Goal: Find specific page/section: Find specific page/section

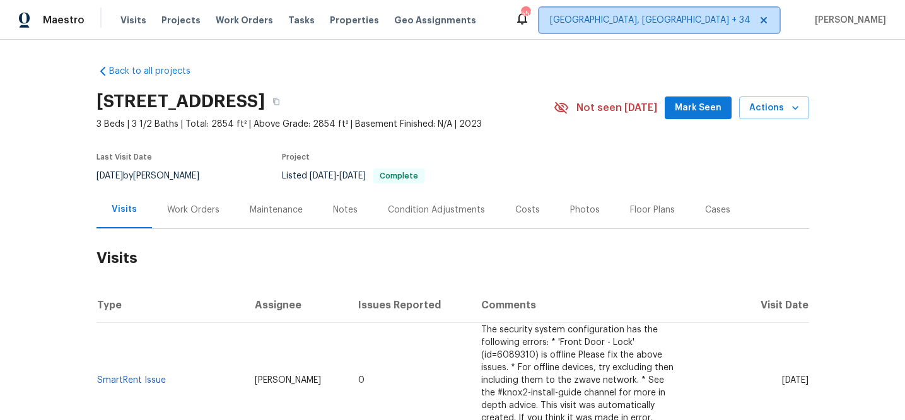
click at [769, 15] on icon at bounding box center [764, 20] width 10 height 10
click at [767, 21] on icon at bounding box center [764, 20] width 6 height 6
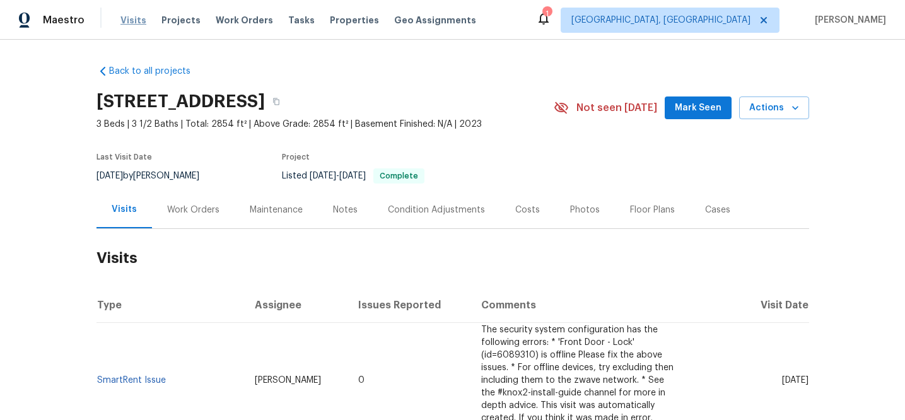
click at [134, 23] on span "Visits" at bounding box center [133, 20] width 26 height 13
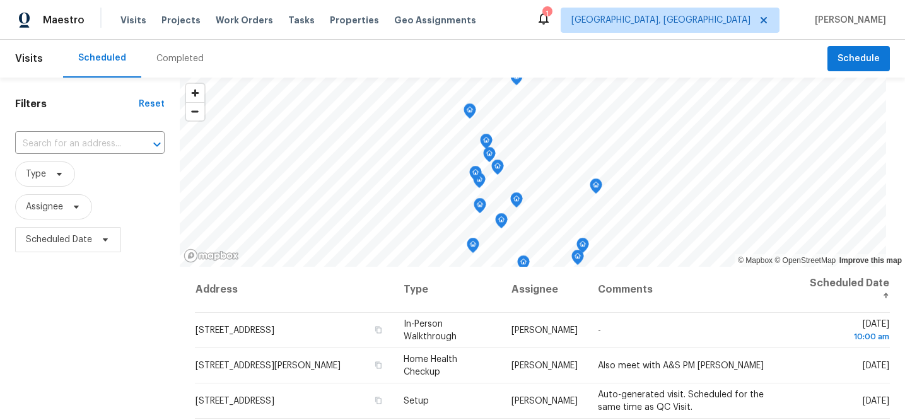
click at [190, 52] on div "Completed" at bounding box center [179, 58] width 47 height 13
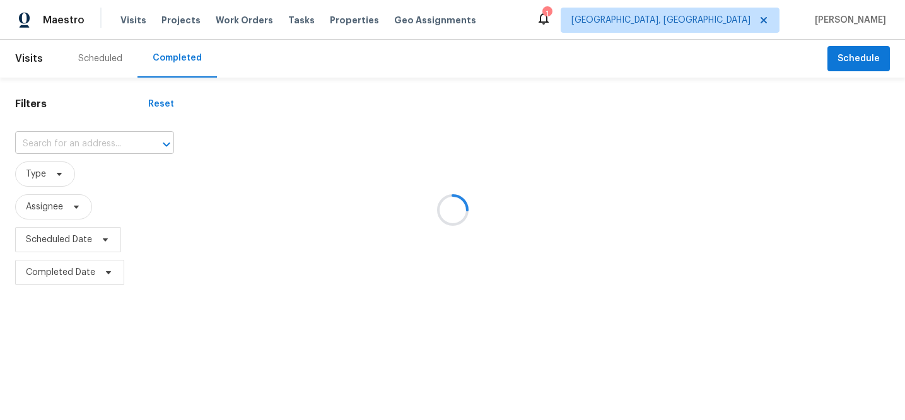
click at [141, 136] on div at bounding box center [157, 145] width 33 height 18
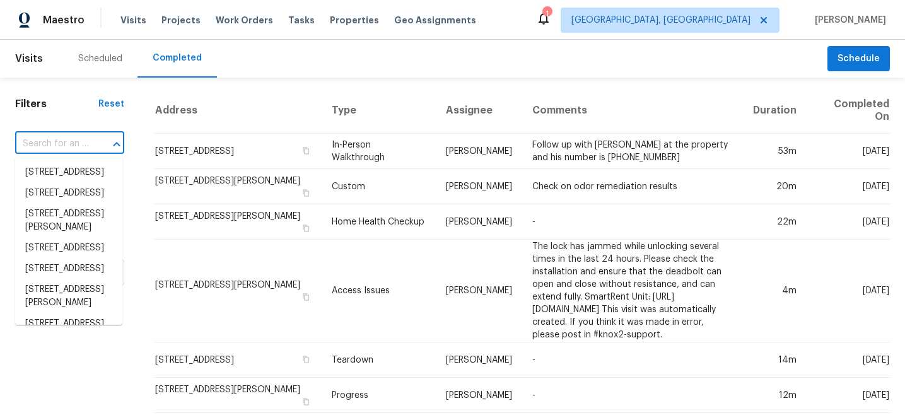
click at [108, 143] on button "Close" at bounding box center [117, 145] width 18 height 18
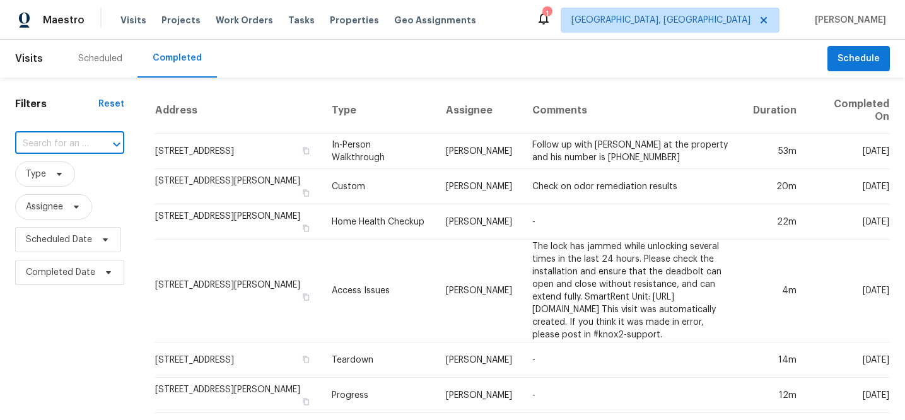
paste input "7850 Park North Bnd"
type input "7850 Park North Bnd"
click at [743, 19] on span "Albuquerque, NM" at bounding box center [661, 20] width 179 height 13
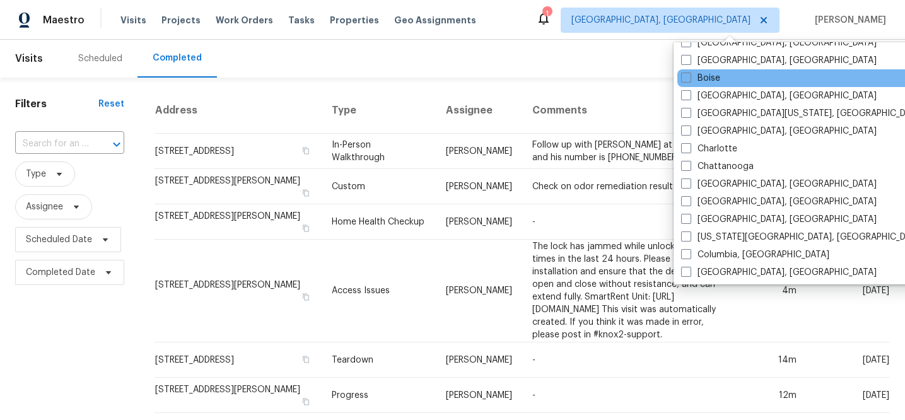
scroll to position [361, 0]
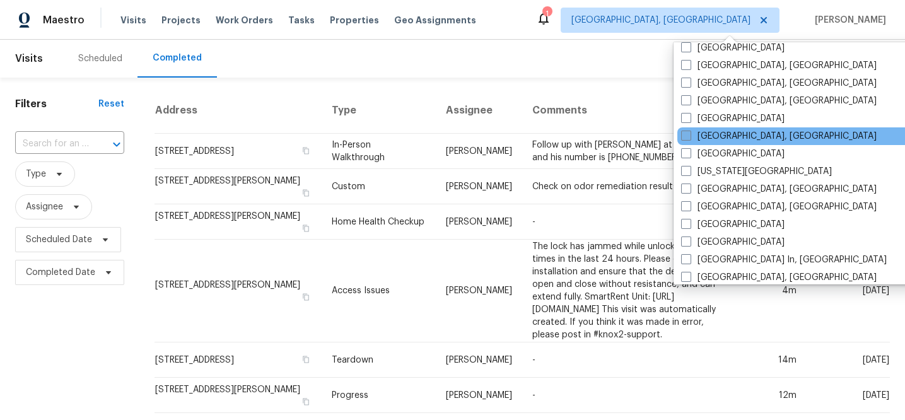
click at [686, 136] on span at bounding box center [686, 136] width 10 height 10
click at [686, 136] on input "Indianapolis, IN" at bounding box center [685, 134] width 8 height 8
checkbox input "true"
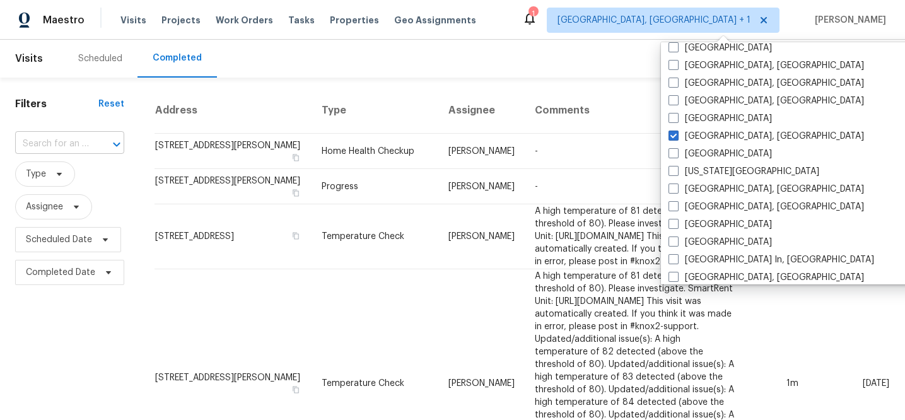
click at [62, 142] on input "text" at bounding box center [52, 144] width 74 height 20
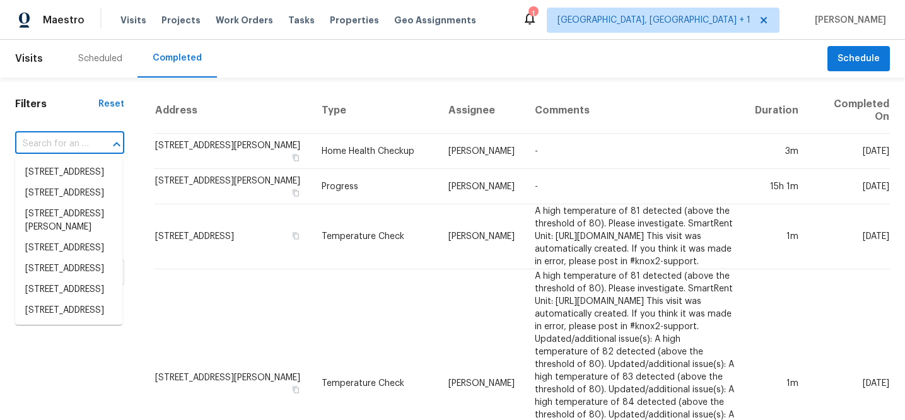
paste input "7850 Park North Bnd"
type input "7850 Park North Bnd"
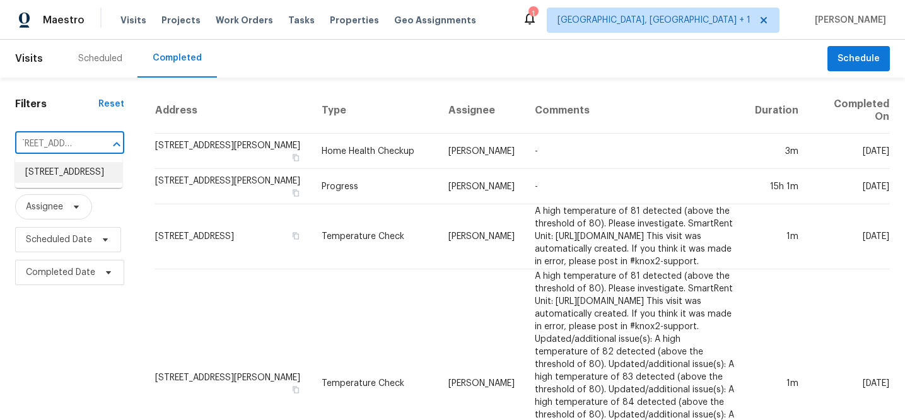
click at [62, 172] on li "7850 Park North Bnd, Indianapolis, IN 46260" at bounding box center [68, 172] width 107 height 21
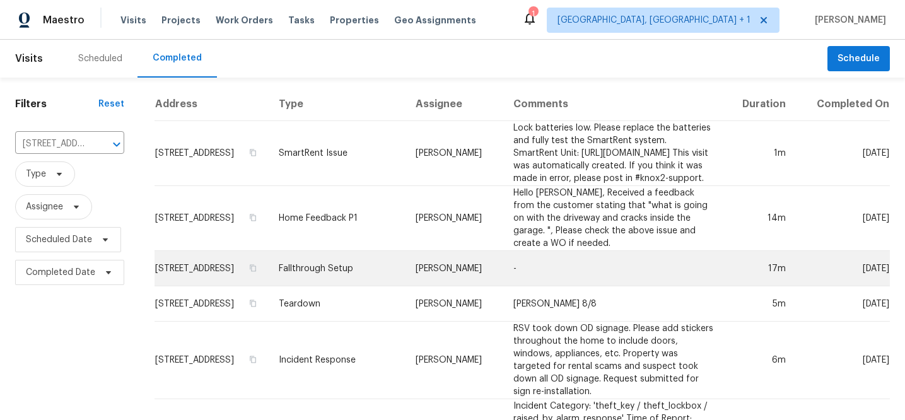
click at [569, 266] on td "-" at bounding box center [613, 268] width 221 height 35
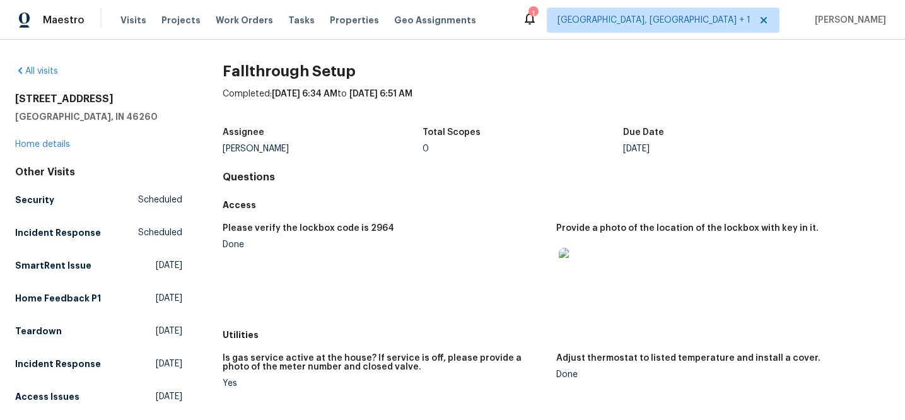
click at [579, 269] on img at bounding box center [579, 268] width 40 height 40
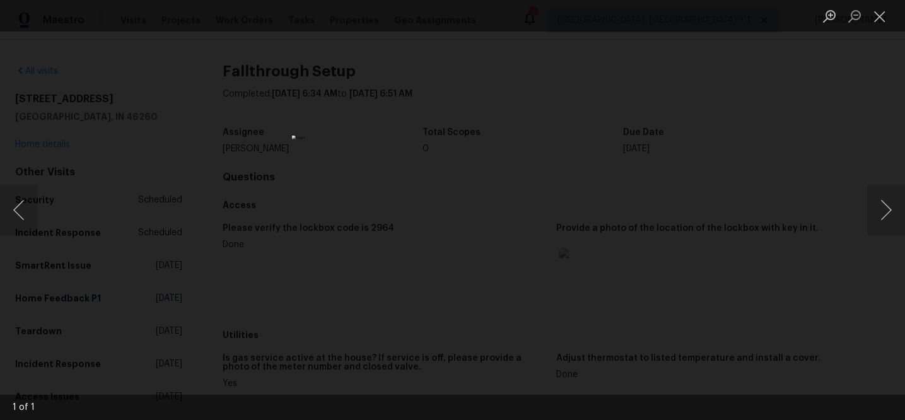
click at [696, 184] on div "Lightbox" at bounding box center [452, 210] width 905 height 420
